Goal: Transaction & Acquisition: Purchase product/service

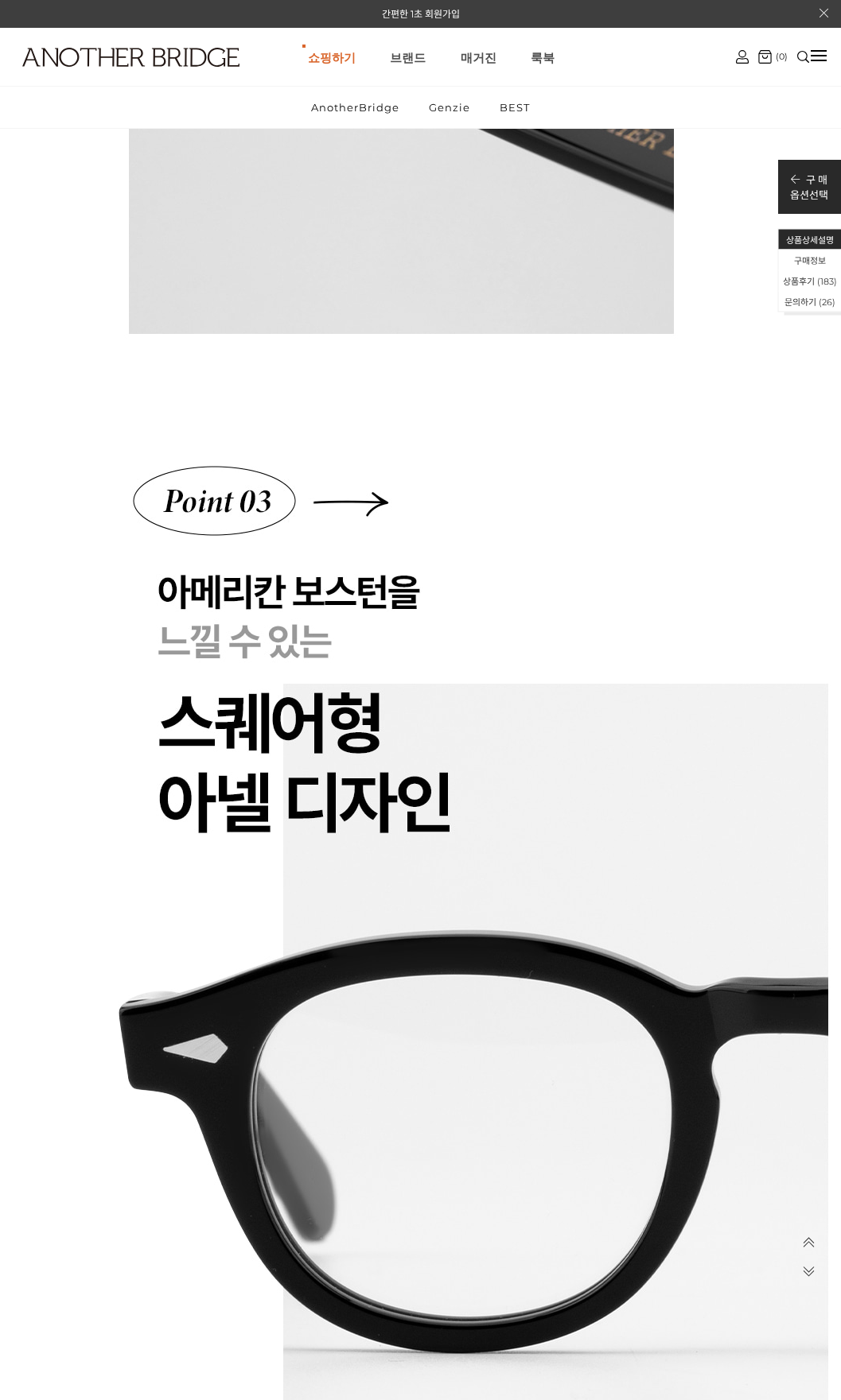
scroll to position [6519, 0]
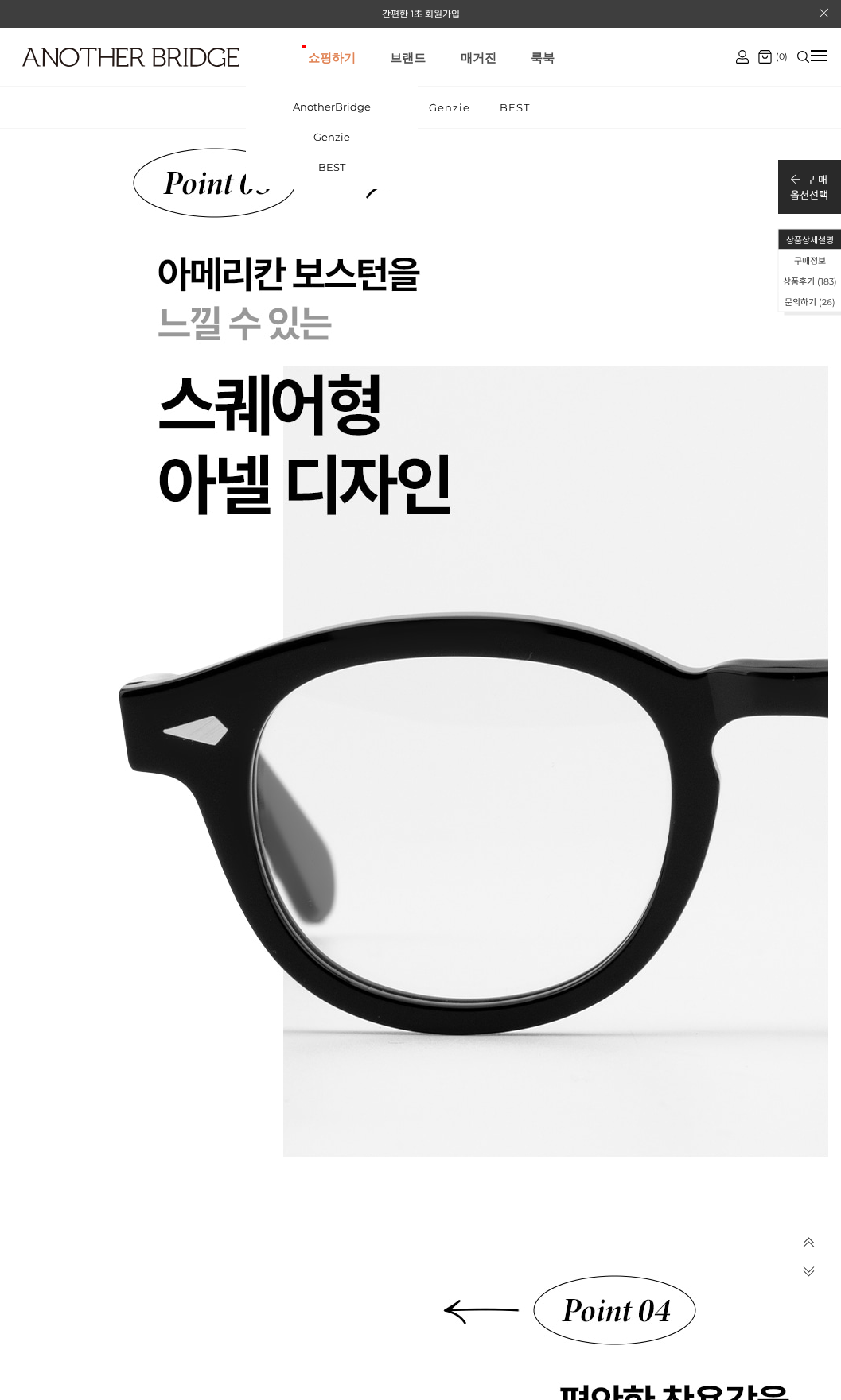
click at [343, 61] on link "쇼핑하기" at bounding box center [332, 57] width 48 height 57
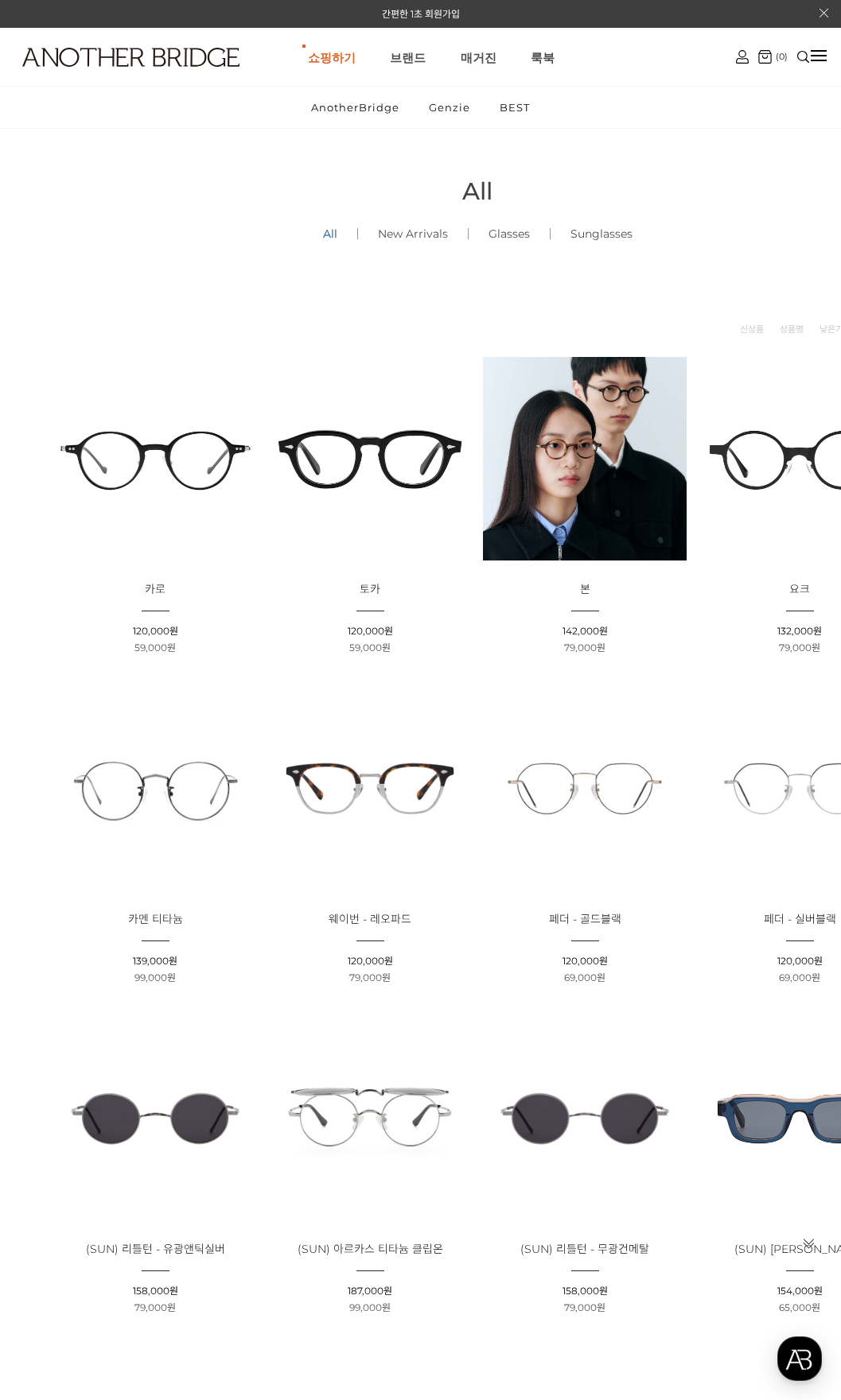
scroll to position [318, 0]
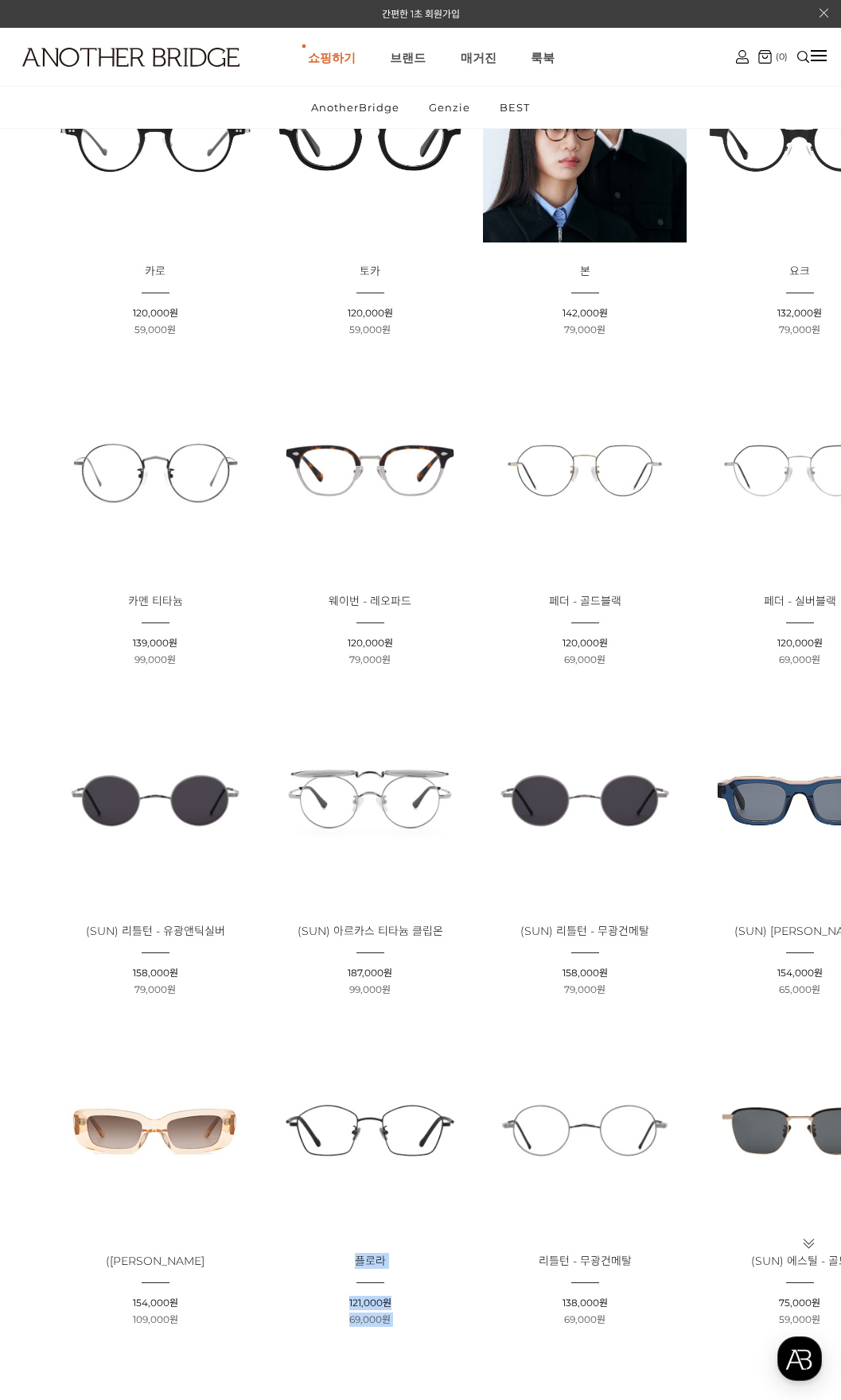
drag, startPoint x: 647, startPoint y: 1021, endPoint x: 436, endPoint y: 1031, distance: 211.2
click at [436, 1031] on ul "상품명 : 카로 판매가 : 120,000원 할인판매가 : 59,000원 상품명 : 토카 판매가 : 120,000원 할인판매가 : 59,000원…" at bounding box center [477, 1350] width 859 height 2639
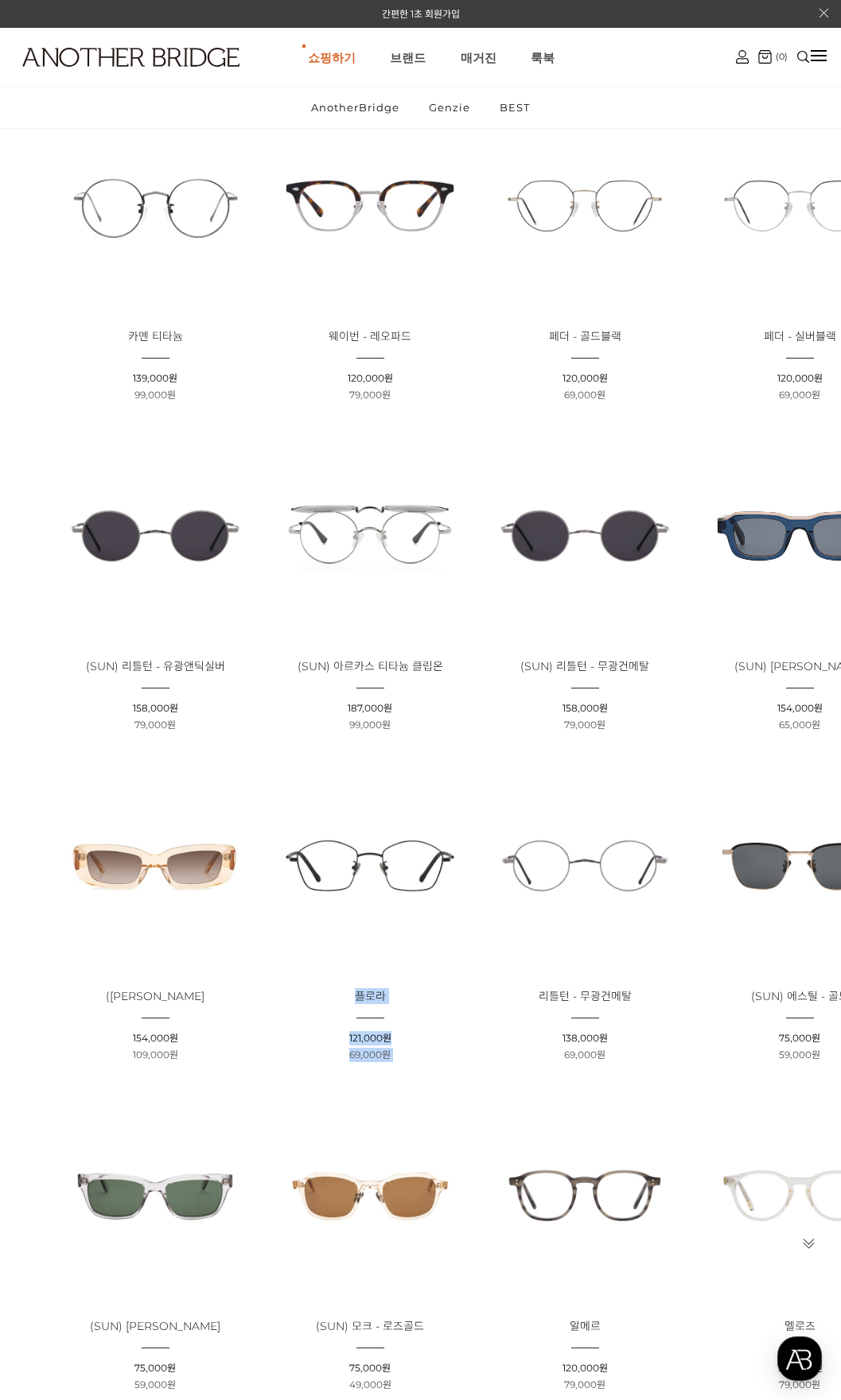
click at [476, 1001] on div "상품명 : 플로라 판매가 : 121,000원 할인판매가 : 69,000원" at bounding box center [369, 1025] width 214 height 74
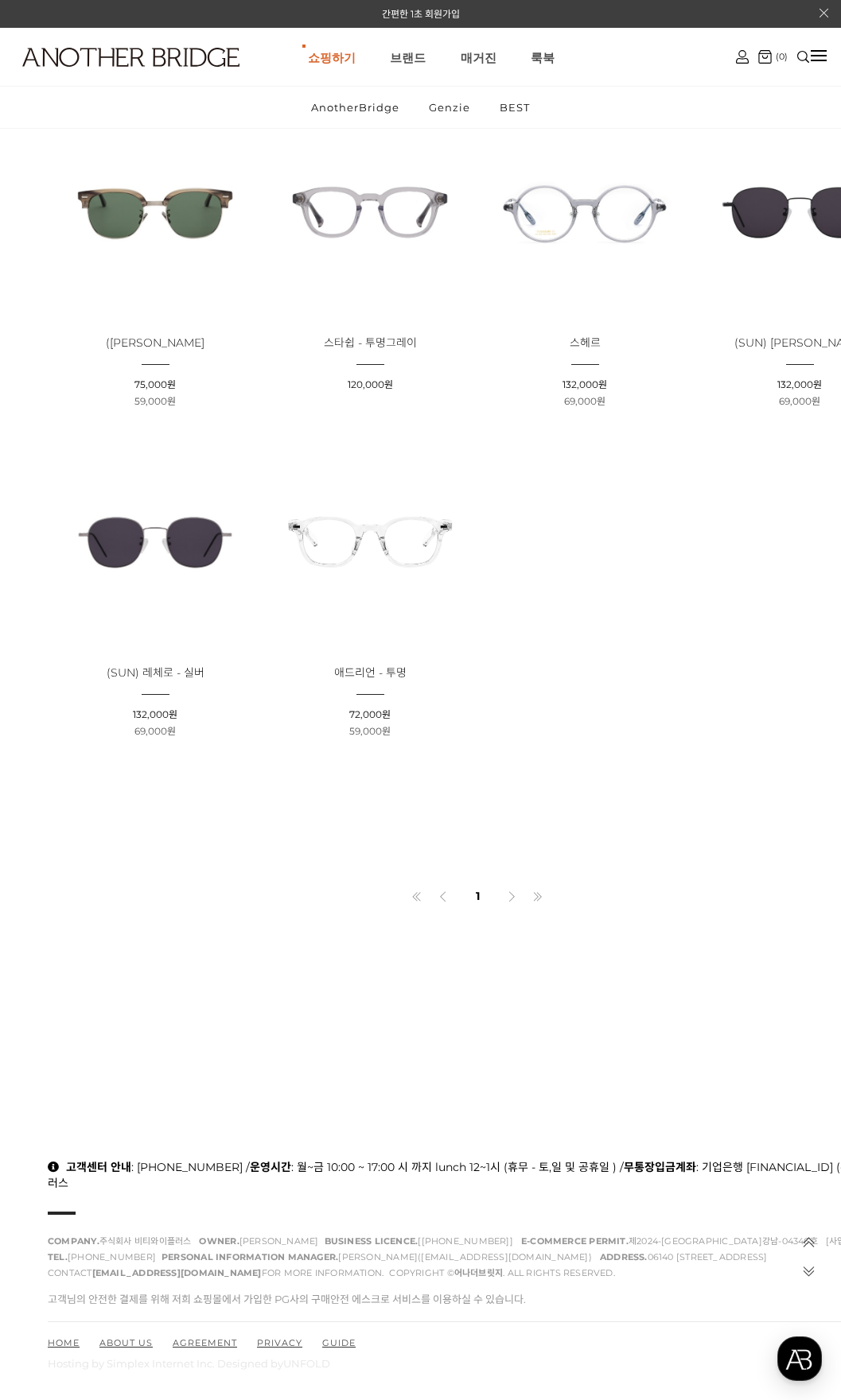
scroll to position [2227, 0]
